Goal: Navigation & Orientation: Find specific page/section

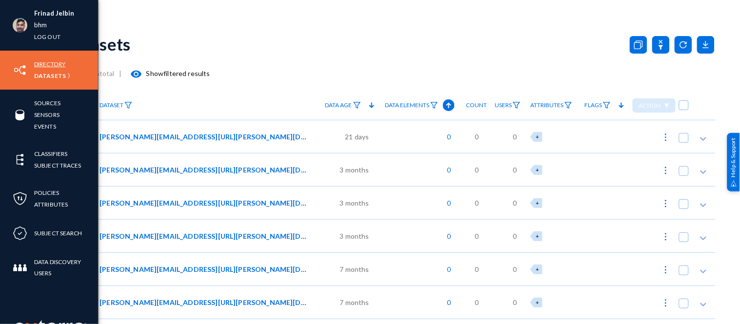
click at [57, 62] on link "Directory" at bounding box center [49, 64] width 31 height 11
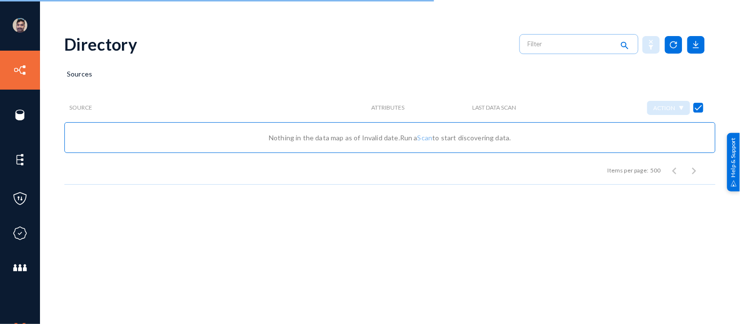
click at [69, 179] on div "Items per page: 500 0 of 0" at bounding box center [389, 168] width 651 height 31
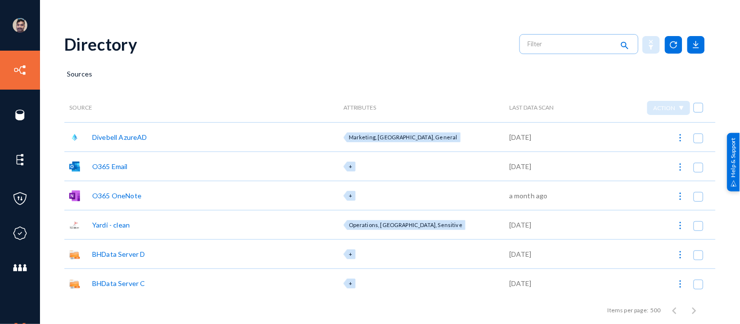
click at [74, 15] on div "Frinad Jelbin bhm Log out Directory Datasets Sources Sensors Events Classifiers…" at bounding box center [370, 162] width 740 height 324
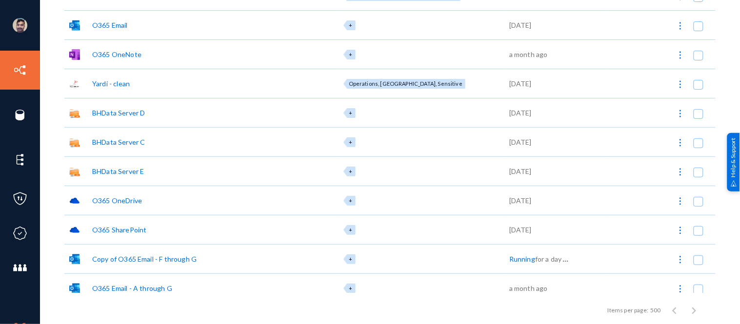
scroll to position [180, 0]
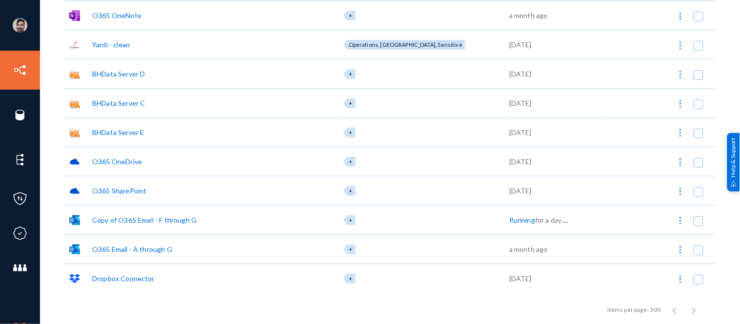
click at [133, 246] on div "O365 Email - A through G" at bounding box center [132, 249] width 80 height 10
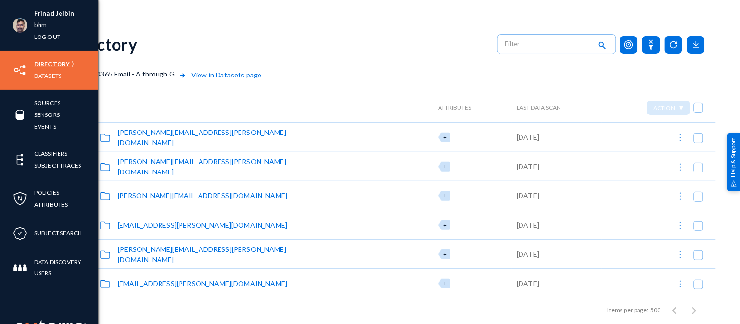
click at [50, 62] on link "Directory" at bounding box center [52, 64] width 36 height 11
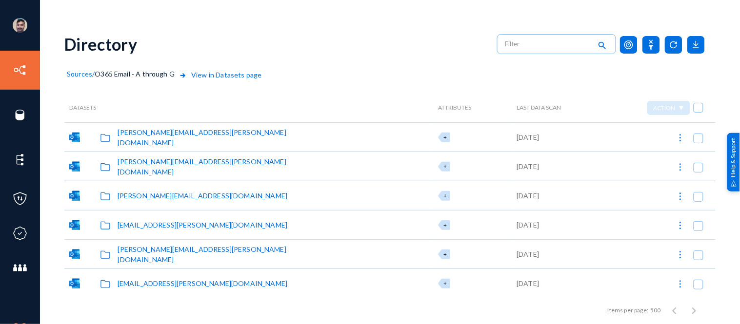
click at [696, 109] on span at bounding box center [699, 108] width 10 height 10
click at [698, 112] on input "checkbox" at bounding box center [698, 112] width 1 height 1
checkbox input "true"
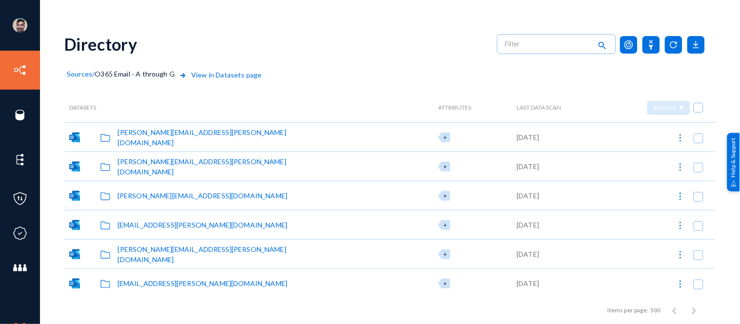
checkbox input "true"
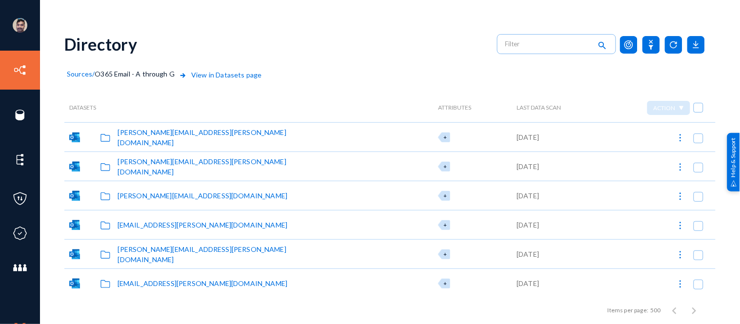
checkbox input "true"
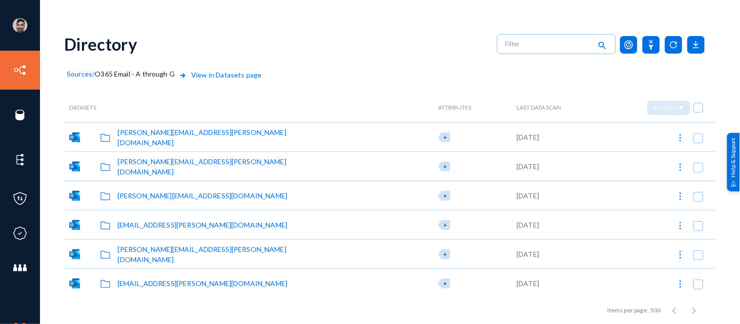
checkbox input "true"
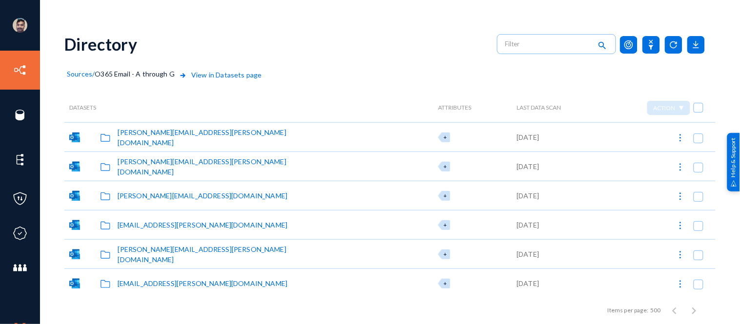
checkbox input "true"
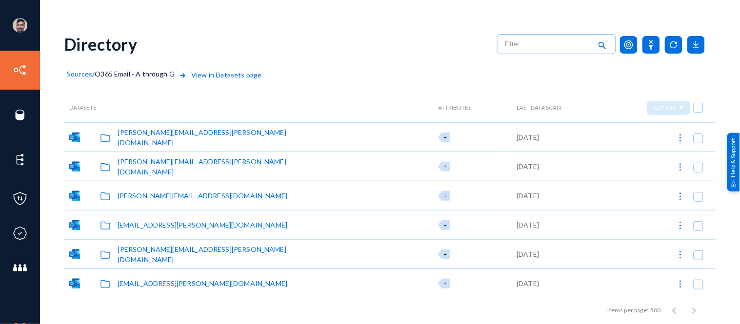
checkbox input "true"
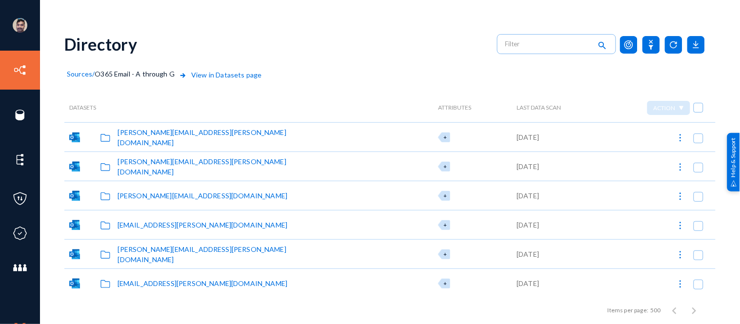
checkbox input "true"
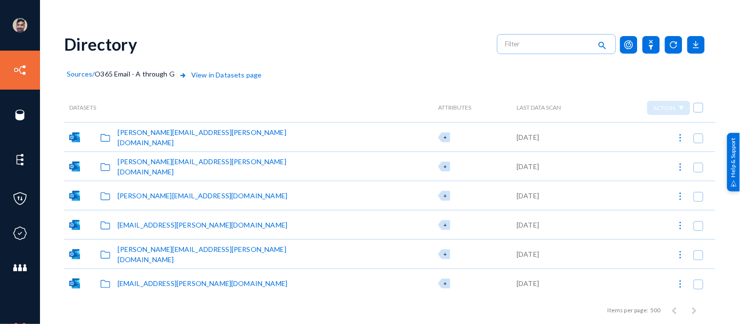
checkbox input "true"
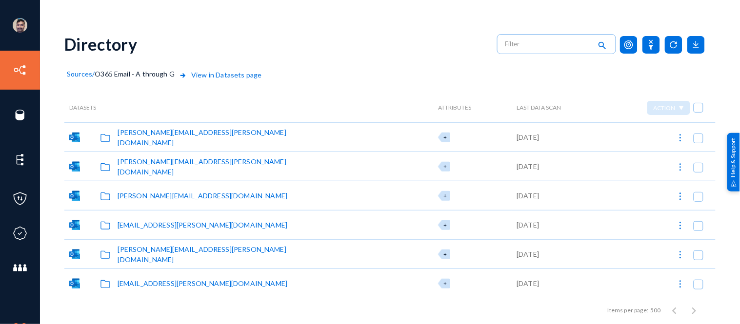
checkbox input "true"
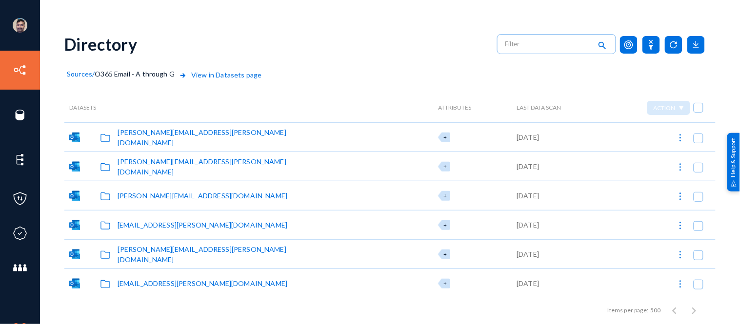
checkbox input "true"
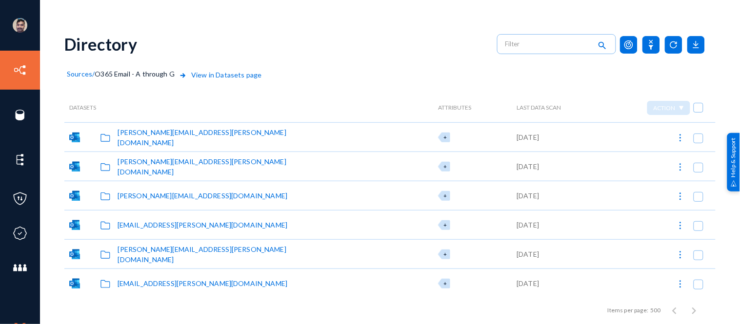
checkbox input "true"
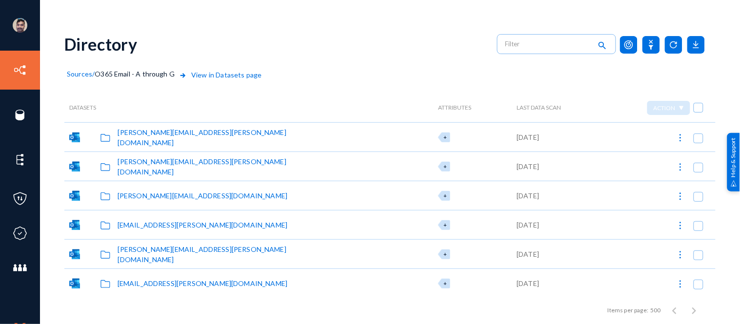
checkbox input "true"
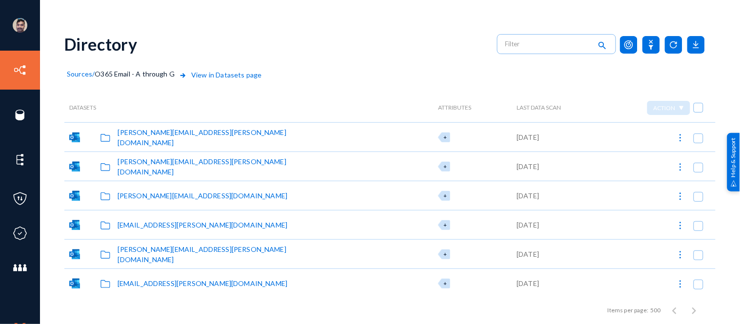
checkbox input "true"
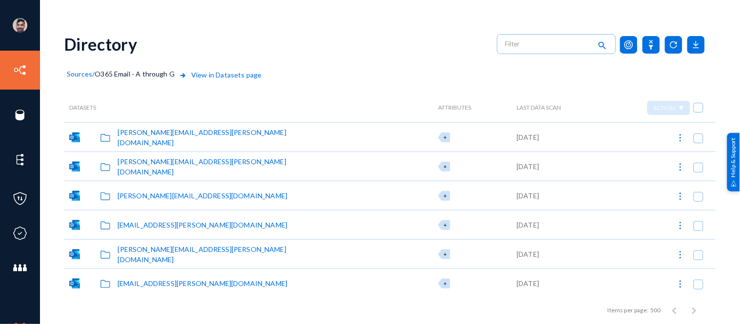
checkbox input "true"
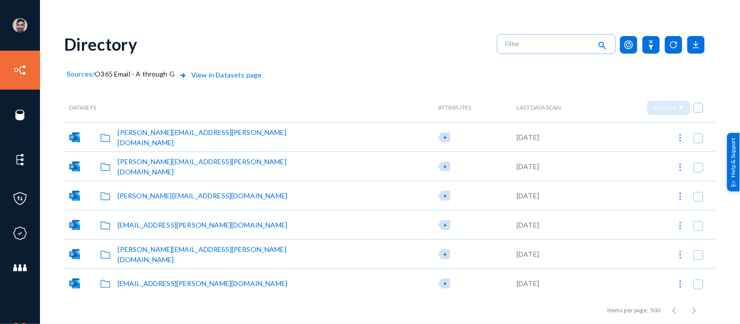
checkbox input "true"
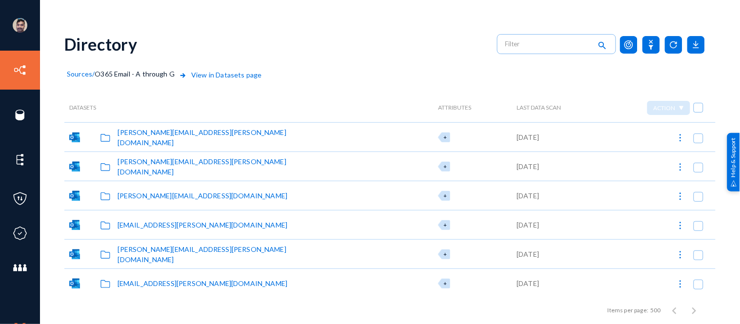
checkbox input "true"
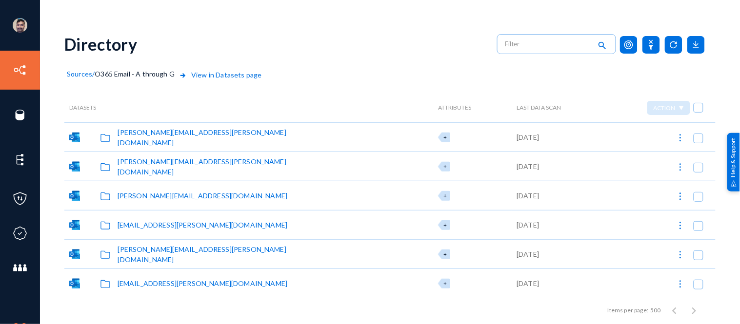
checkbox input "true"
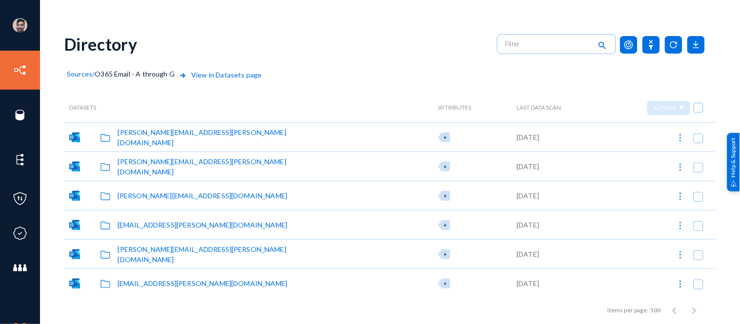
checkbox input "true"
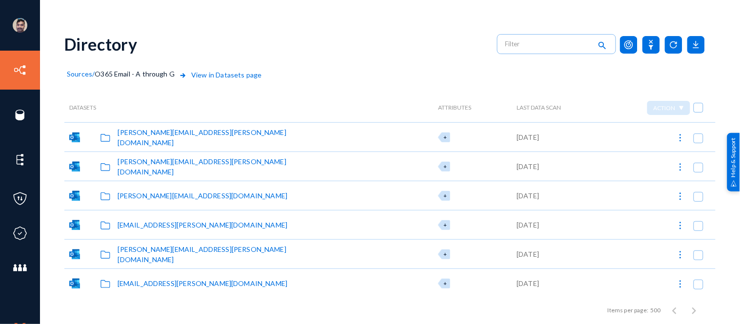
checkbox input "true"
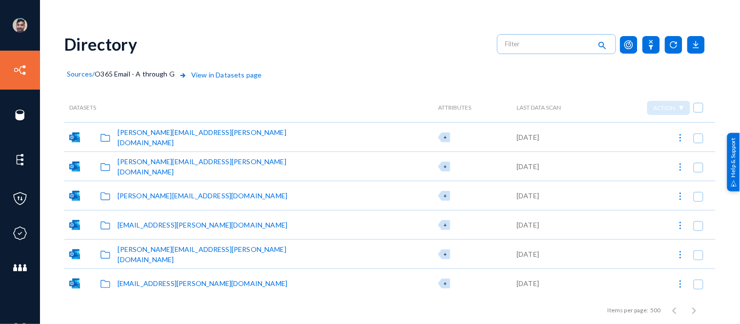
checkbox input "true"
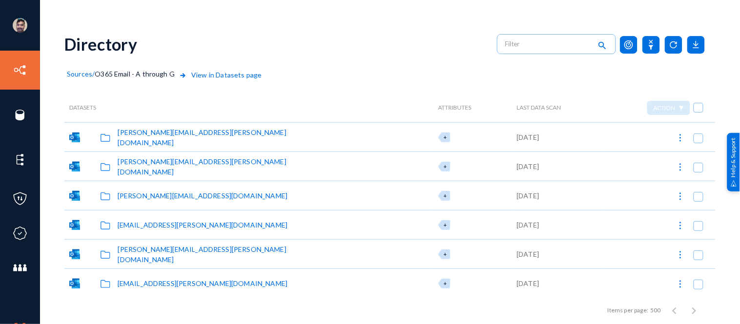
checkbox input "true"
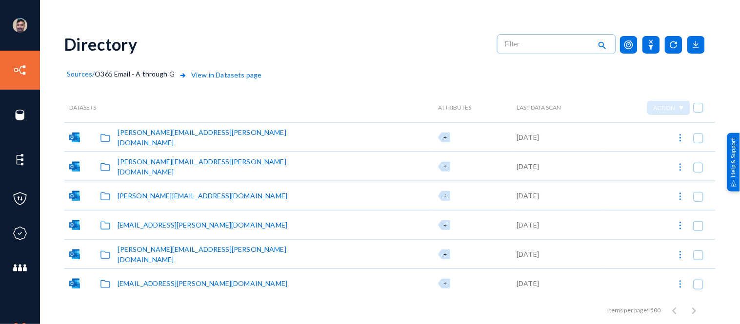
checkbox input "true"
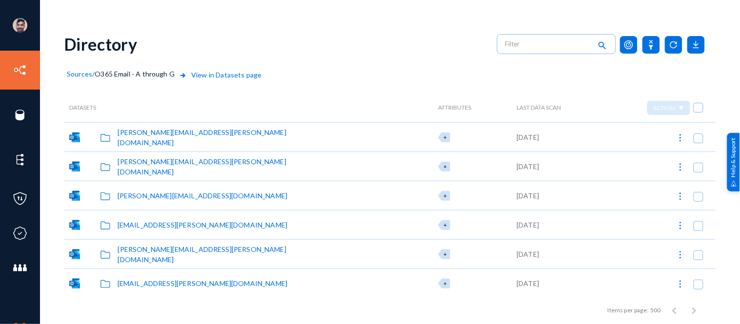
checkbox input "true"
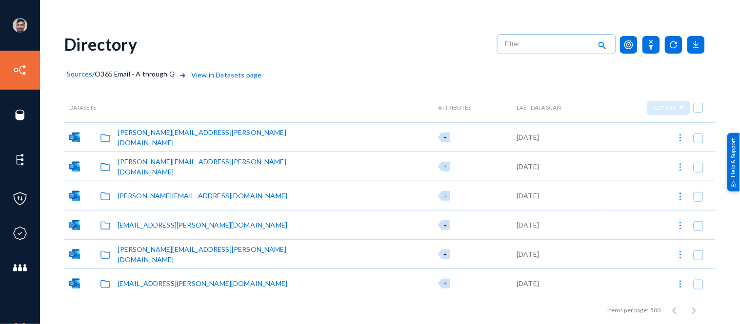
checkbox input "true"
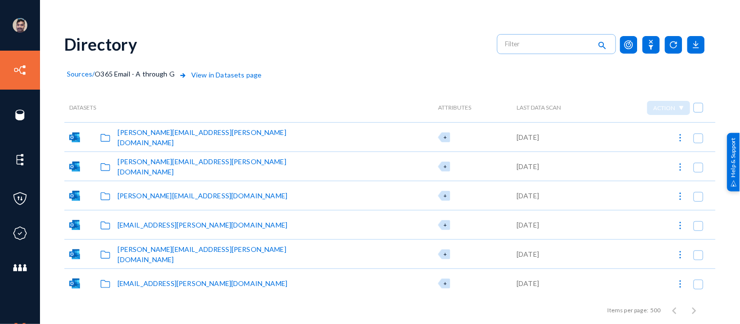
checkbox input "true"
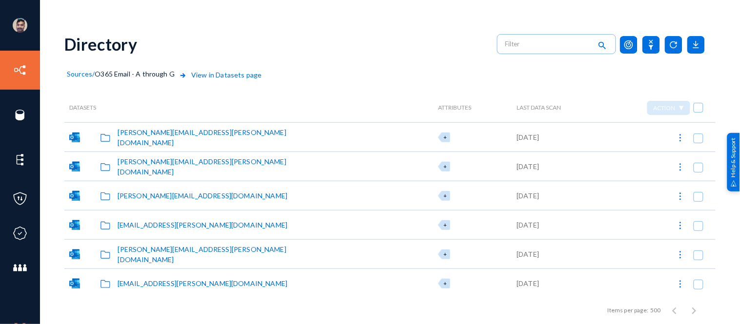
checkbox input "true"
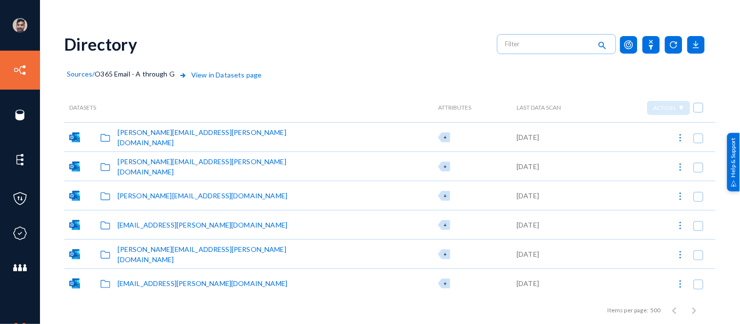
checkbox input "true"
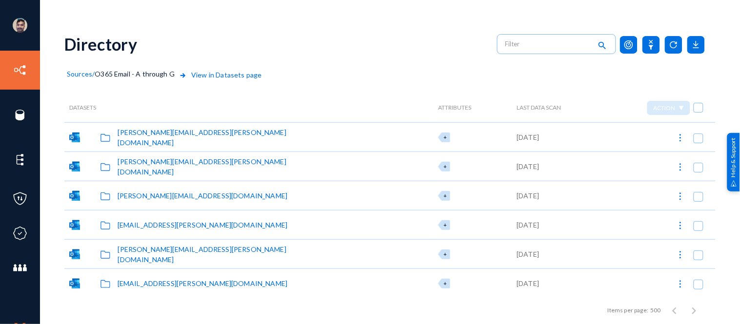
checkbox input "true"
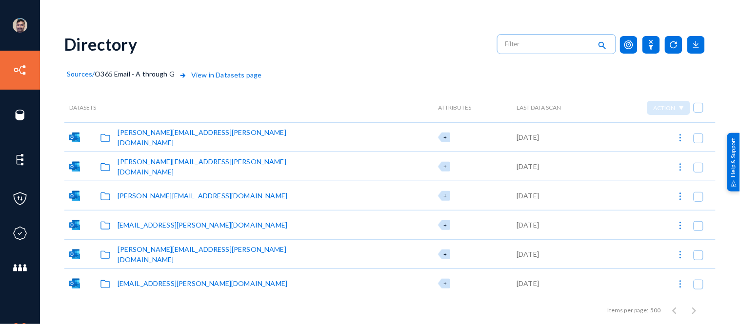
checkbox input "true"
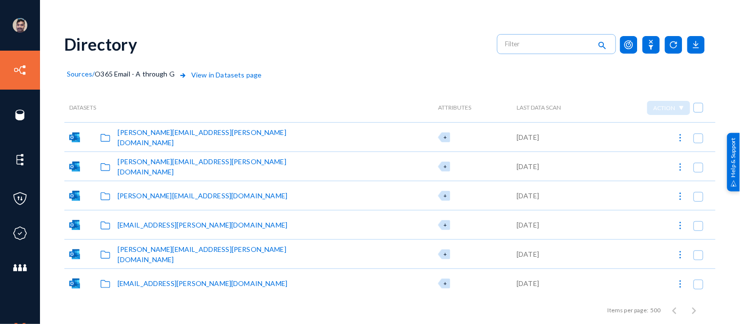
checkbox input "true"
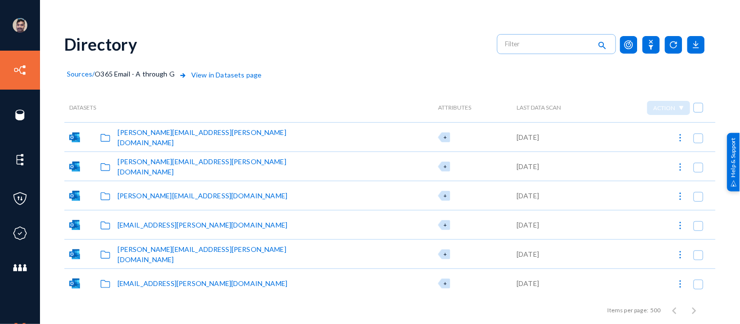
checkbox input "true"
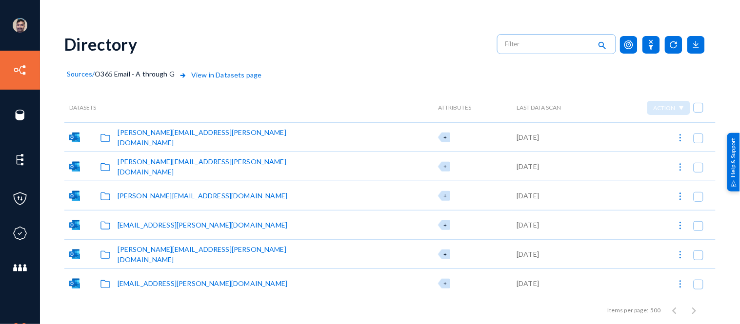
checkbox input "true"
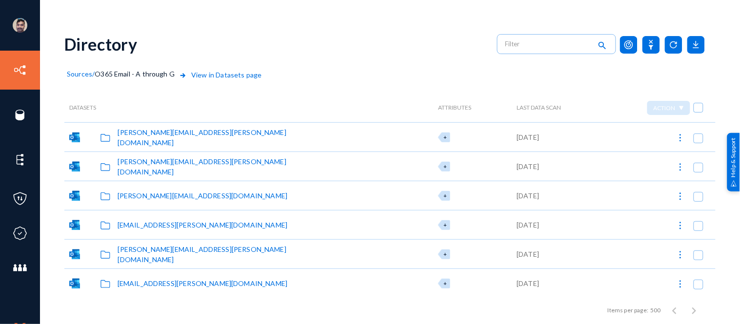
checkbox input "true"
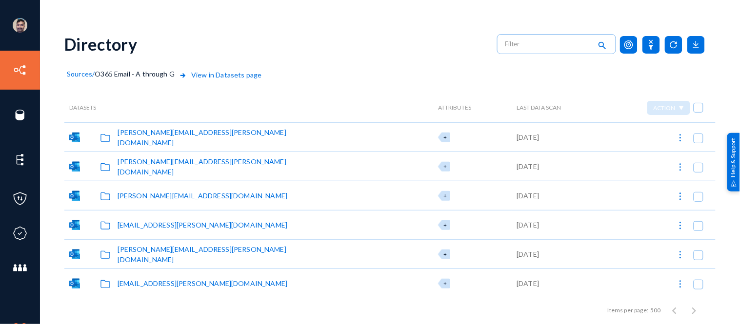
checkbox input "true"
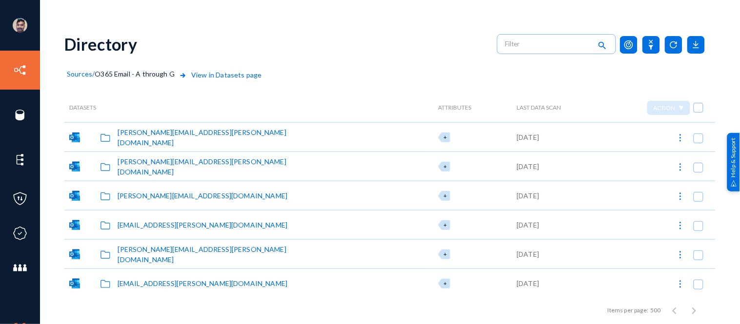
checkbox input "true"
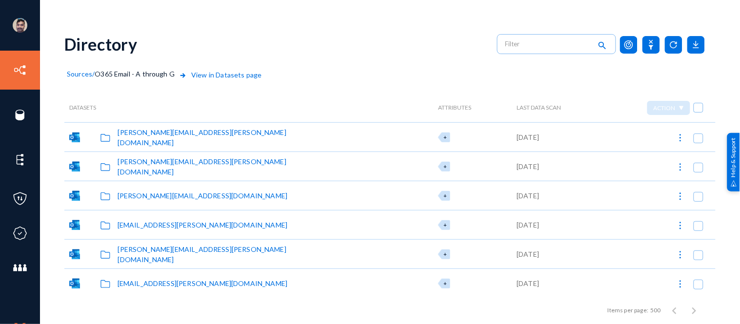
checkbox input "true"
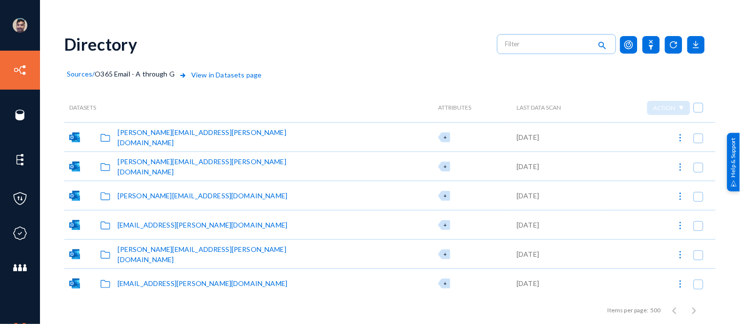
checkbox input "true"
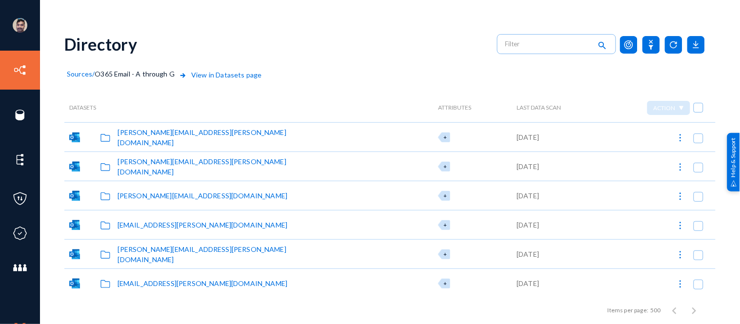
checkbox input "true"
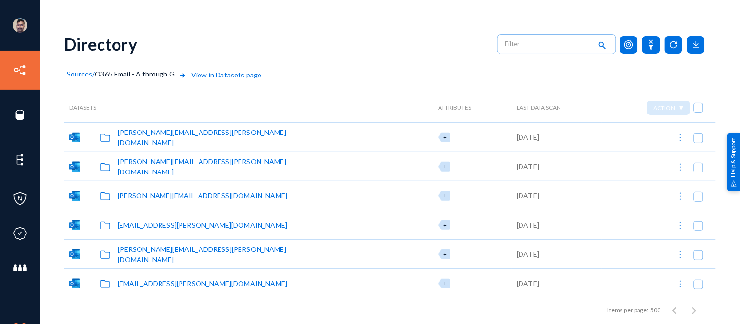
checkbox input "true"
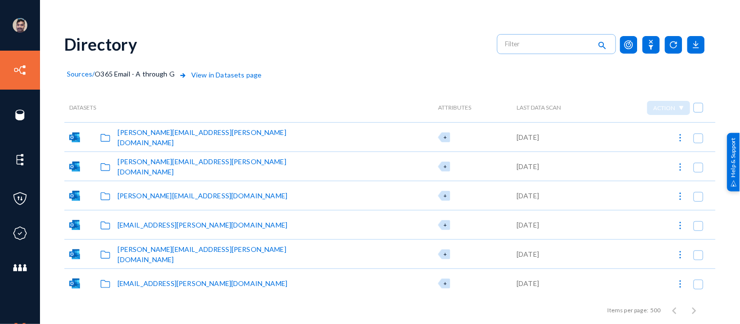
checkbox input "true"
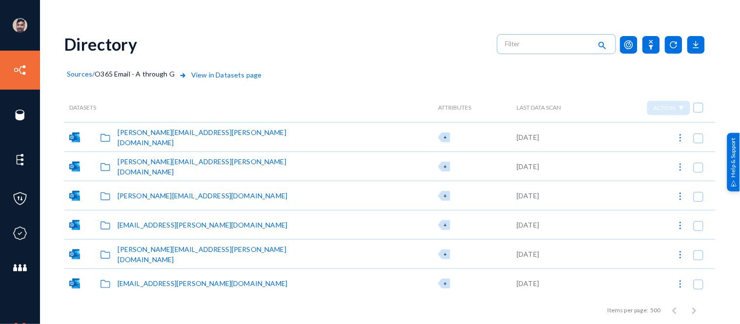
checkbox input "true"
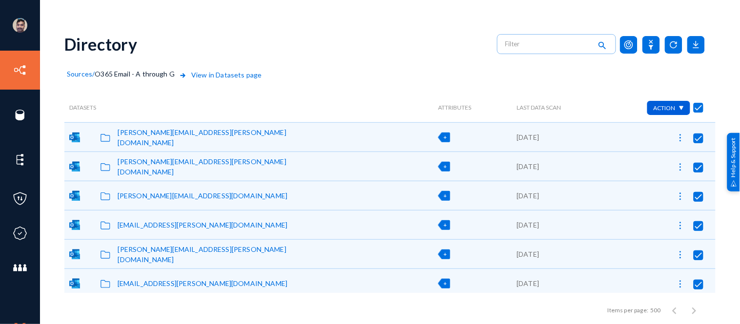
click at [672, 106] on span "Action" at bounding box center [665, 107] width 22 height 7
click at [607, 70] on div at bounding box center [370, 162] width 740 height 324
click at [696, 45] on icon at bounding box center [696, 45] width 18 height 18
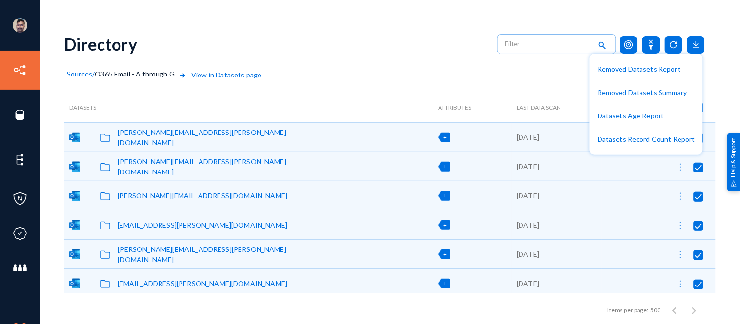
click at [387, 40] on div at bounding box center [370, 162] width 740 height 324
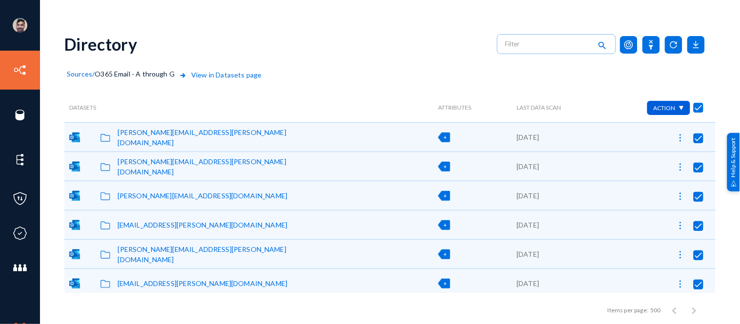
click at [387, 40] on div "Directory search" at bounding box center [389, 44] width 651 height 40
click at [377, 44] on div "Directory search" at bounding box center [389, 44] width 651 height 40
click at [698, 109] on span at bounding box center [699, 108] width 10 height 10
click at [698, 112] on input "checkbox" at bounding box center [698, 112] width 1 height 1
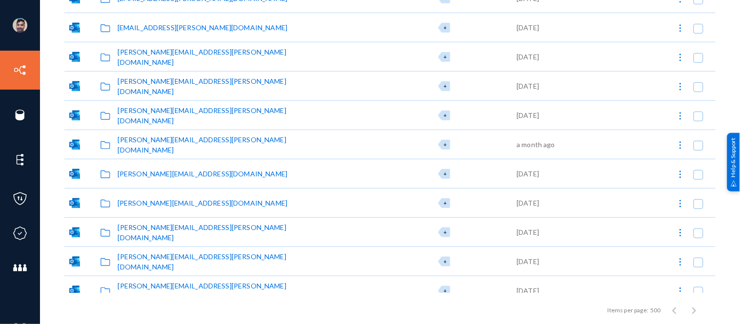
scroll to position [6150, 0]
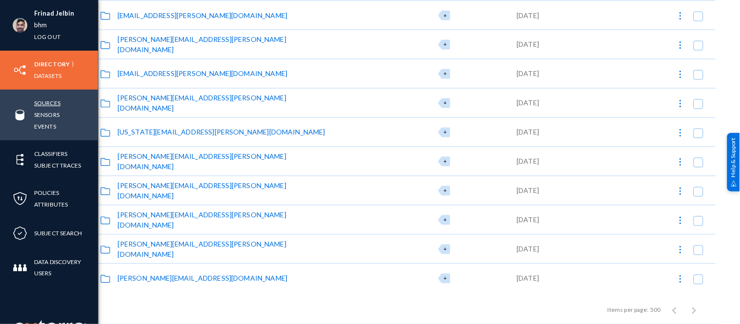
click at [49, 101] on link "Sources" at bounding box center [47, 103] width 26 height 11
